Goal: Information Seeking & Learning: Check status

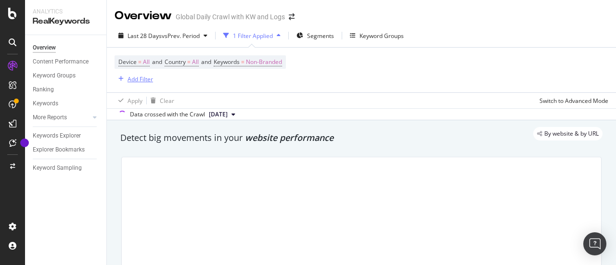
click at [141, 78] on div "Add Filter" at bounding box center [139, 79] width 25 height 8
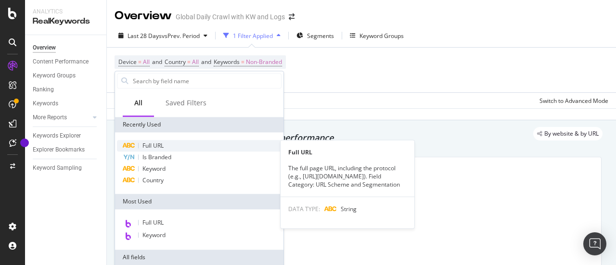
click at [152, 150] on div "Full URL" at bounding box center [199, 146] width 164 height 12
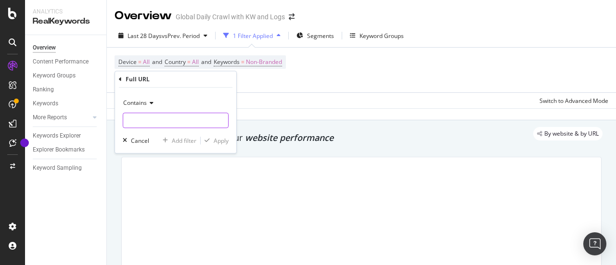
click at [174, 117] on input "text" at bounding box center [175, 120] width 105 height 15
paste input "[URL][DOMAIN_NAME]"
type input "[URL][DOMAIN_NAME]"
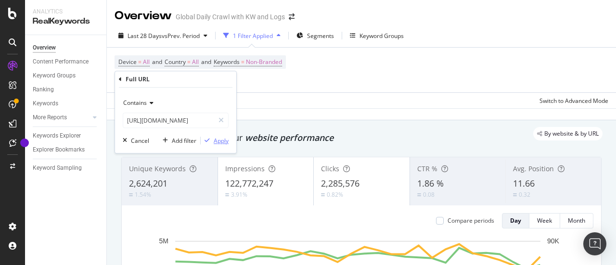
click at [220, 143] on div "Apply" at bounding box center [221, 141] width 15 height 8
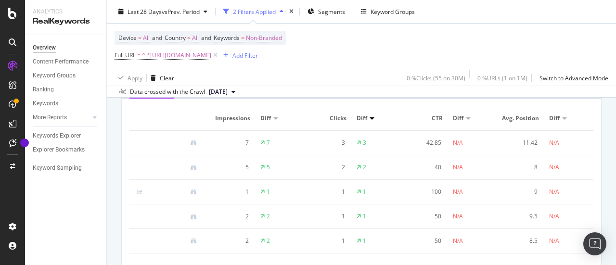
scroll to position [915, 0]
click at [211, 59] on span "^.*[URL][DOMAIN_NAME]" at bounding box center [176, 55] width 69 height 13
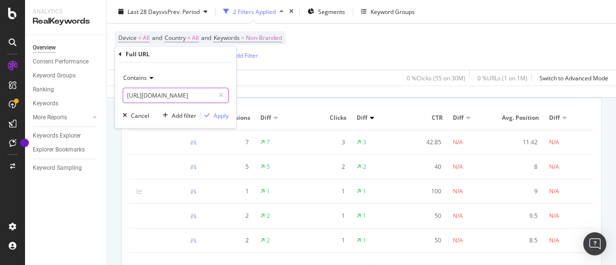
click at [170, 101] on input "[URL][DOMAIN_NAME]" at bounding box center [168, 95] width 91 height 15
paste input "a/yoga-poses-for"
type input "[URL][DOMAIN_NAME]"
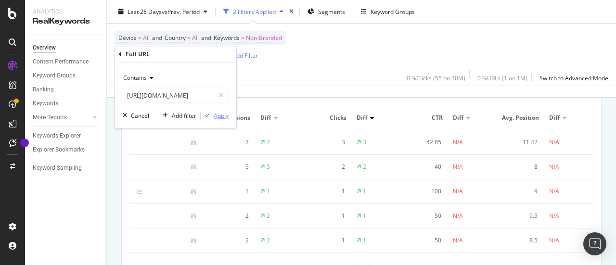
click at [222, 113] on div "Apply" at bounding box center [221, 116] width 15 height 8
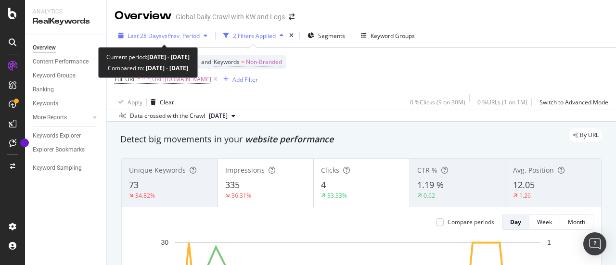
click at [180, 37] on span "vs Prev. Period" at bounding box center [181, 36] width 38 height 8
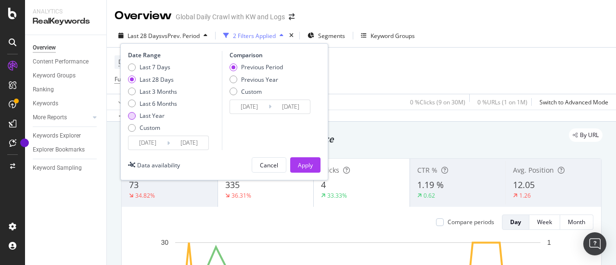
click at [158, 114] on div "Last Year" at bounding box center [151, 116] width 25 height 8
type input "[DATE]"
click at [312, 162] on div "Apply" at bounding box center [305, 165] width 15 height 8
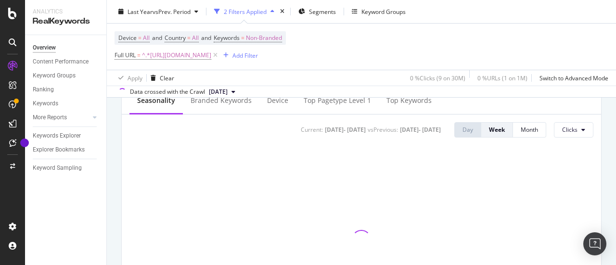
scroll to position [401, 0]
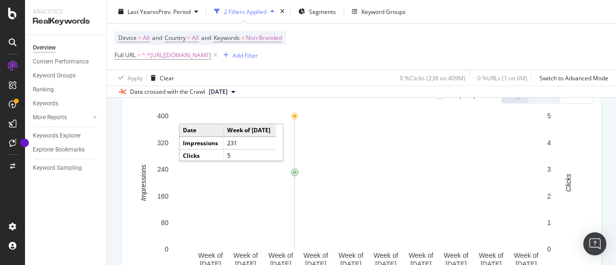
scroll to position [0, 0]
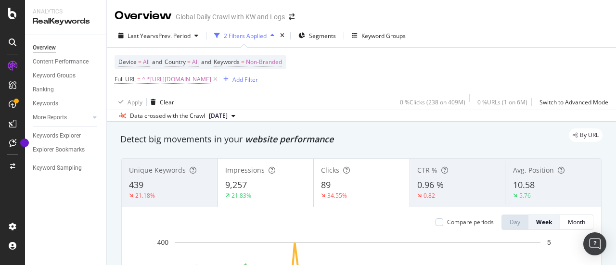
drag, startPoint x: 263, startPoint y: 77, endPoint x: 259, endPoint y: 83, distance: 6.5
click at [211, 77] on span "^.*https://www.nike.com/gb/a/yoga-poses-for-strength.*$" at bounding box center [176, 79] width 69 height 13
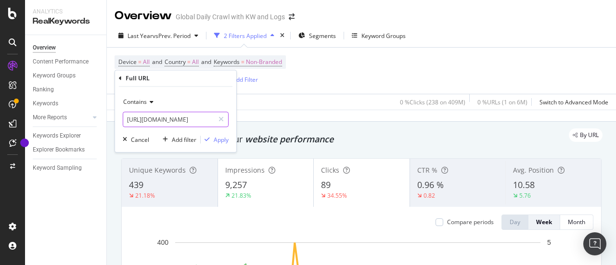
click at [196, 118] on input "https://www.nike.com/gb/a/yoga-poses-for-strength" at bounding box center [168, 119] width 91 height 15
paste input "training/yoga-poses-strength-power-agility"
type input "[URL][DOMAIN_NAME]"
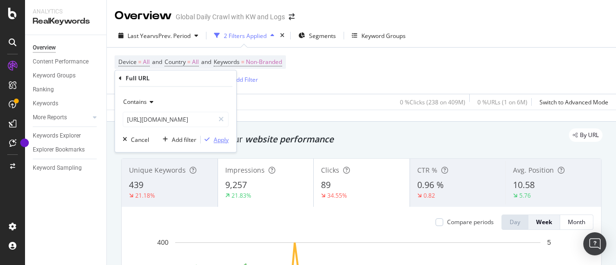
scroll to position [0, 0]
click at [215, 141] on div "Apply" at bounding box center [221, 140] width 15 height 8
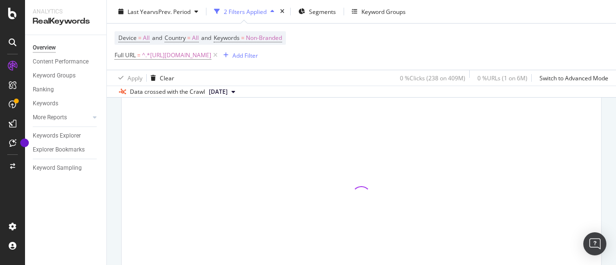
scroll to position [99, 0]
